Goal: Transaction & Acquisition: Download file/media

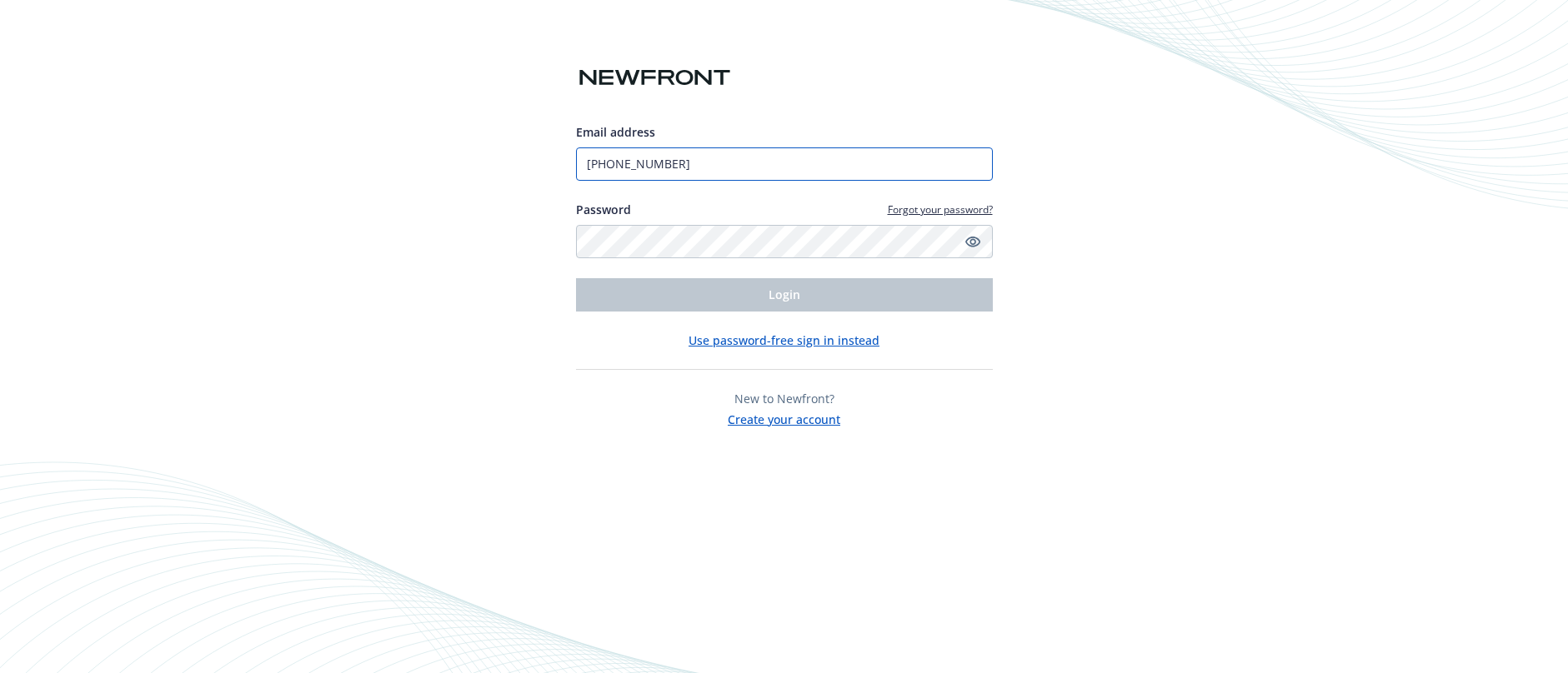
click at [857, 166] on input "[PHONE_NUMBER]" at bounding box center [784, 164] width 417 height 33
type input "[EMAIL_ADDRESS][DOMAIN_NAME]"
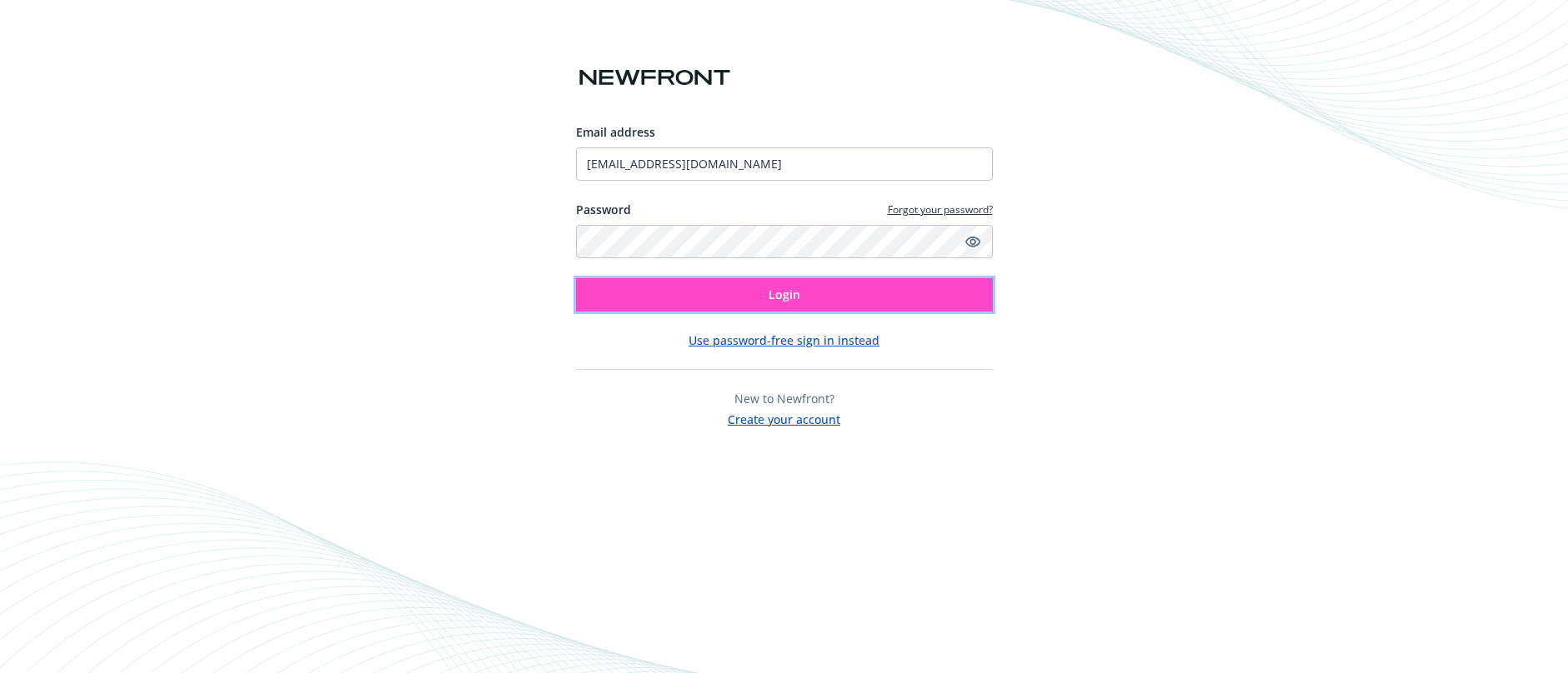
click at [798, 298] on span "Login" at bounding box center [784, 294] width 31 height 16
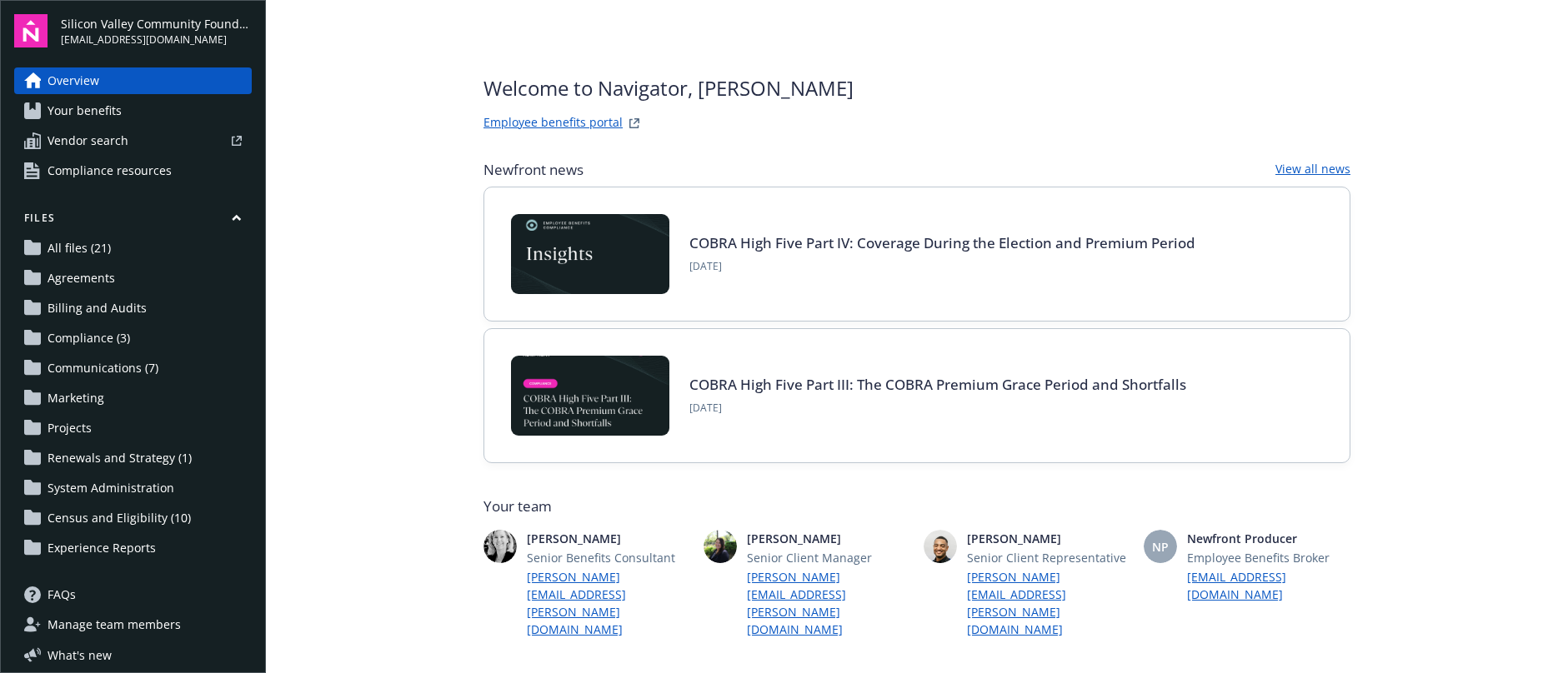
click at [125, 360] on span "Communications (7)" at bounding box center [103, 368] width 111 height 27
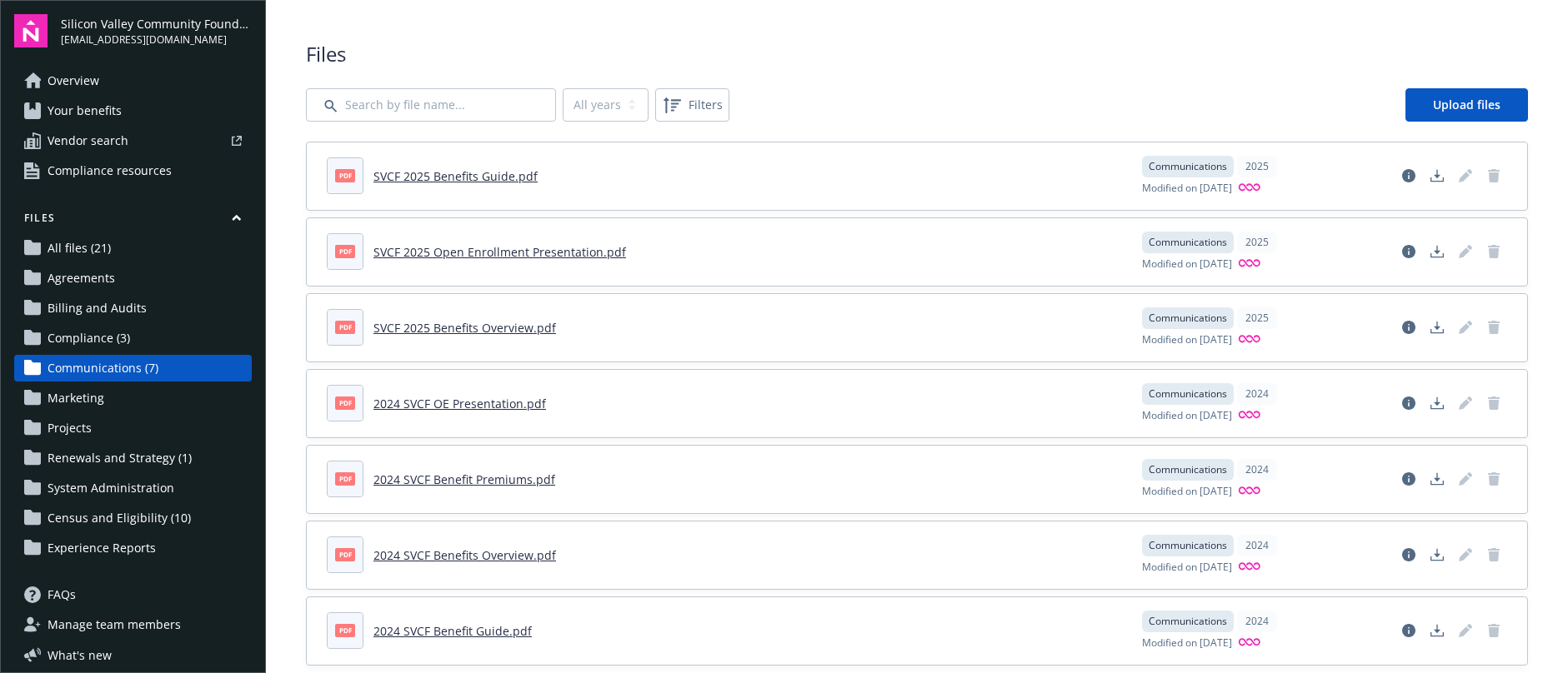
click at [146, 518] on span "Census and Eligibility (10)" at bounding box center [119, 518] width 143 height 27
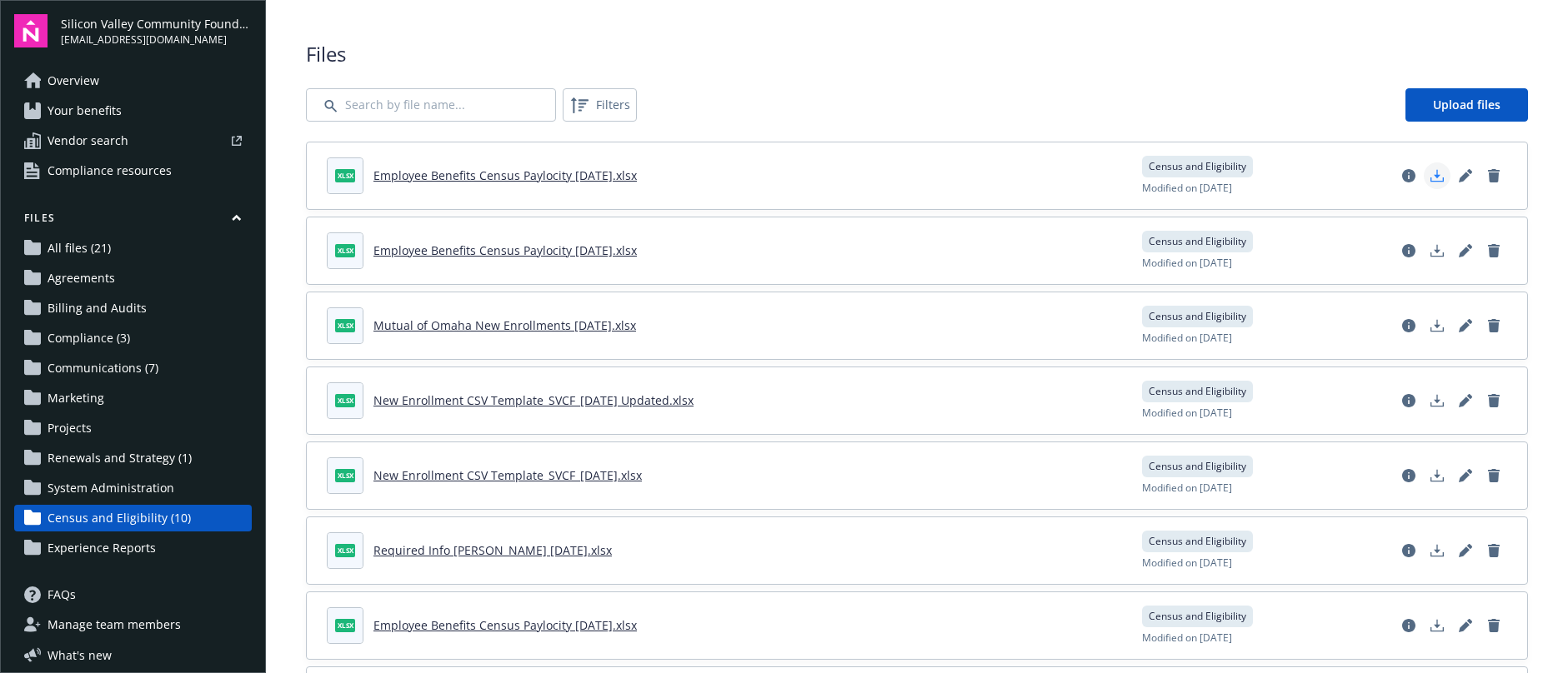
click at [1430, 179] on icon "Download document" at bounding box center [1436, 175] width 13 height 13
